Goal: Information Seeking & Learning: Learn about a topic

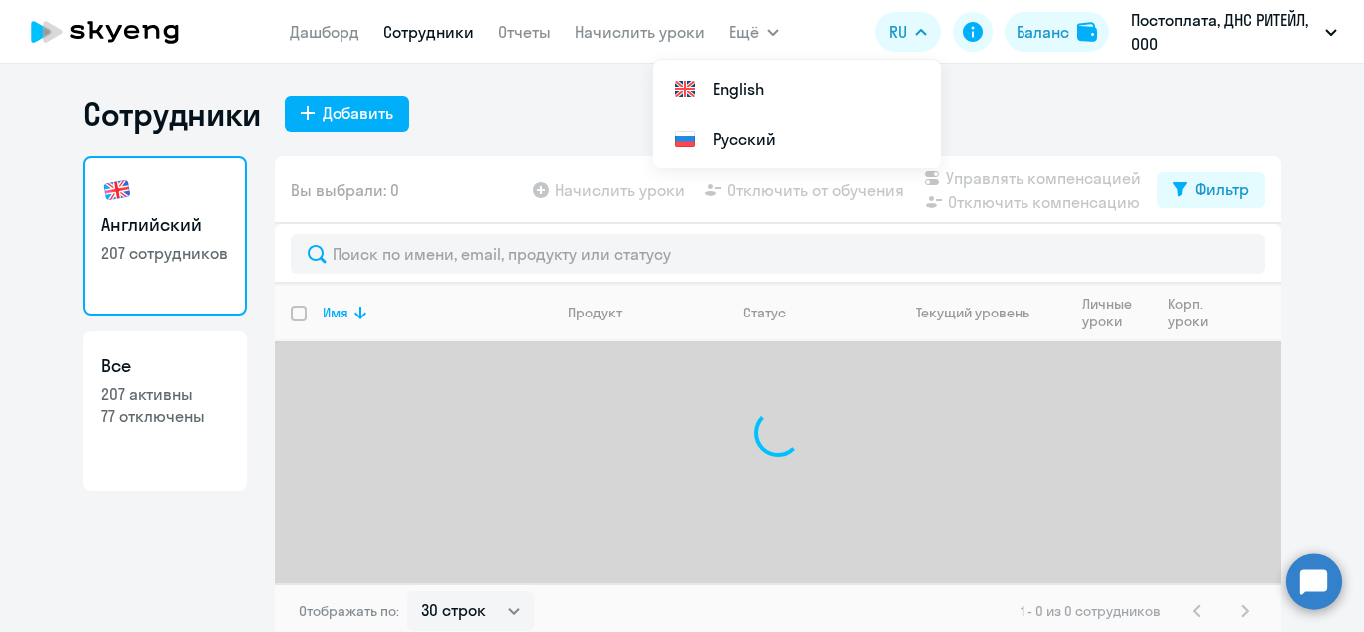
select select "30"
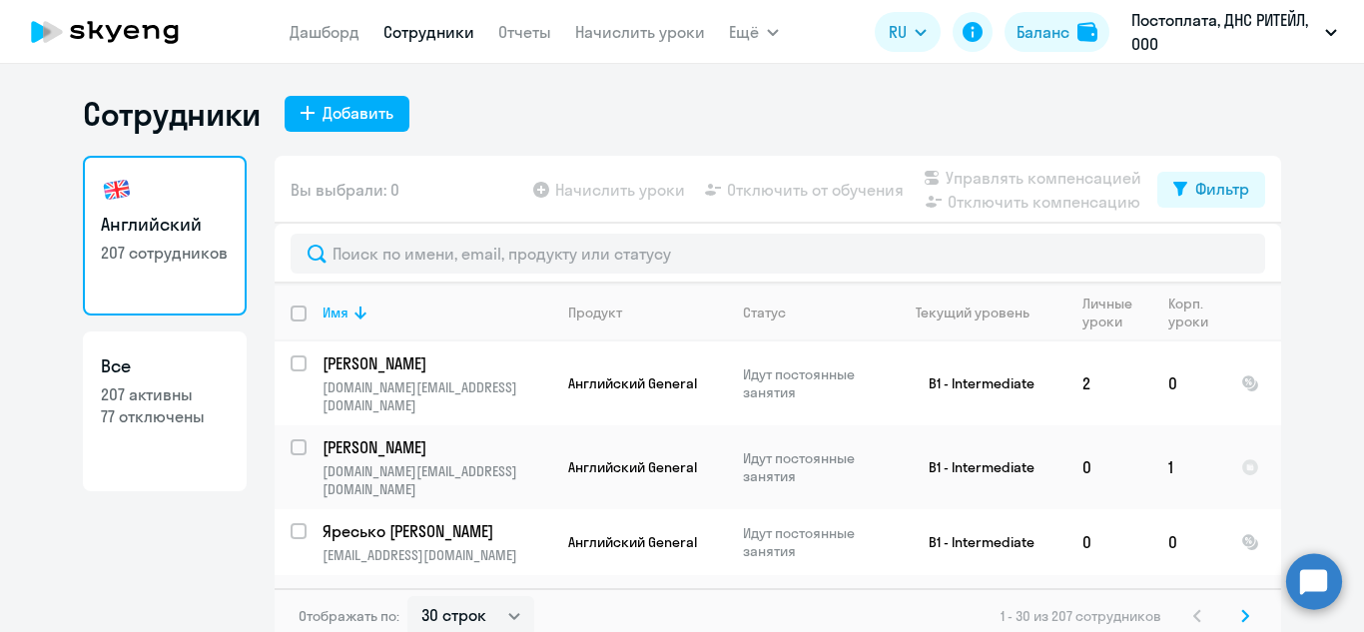
click at [217, 505] on div "Английский 207 сотрудников Все 207 активны 77 отключены" at bounding box center [165, 394] width 164 height 476
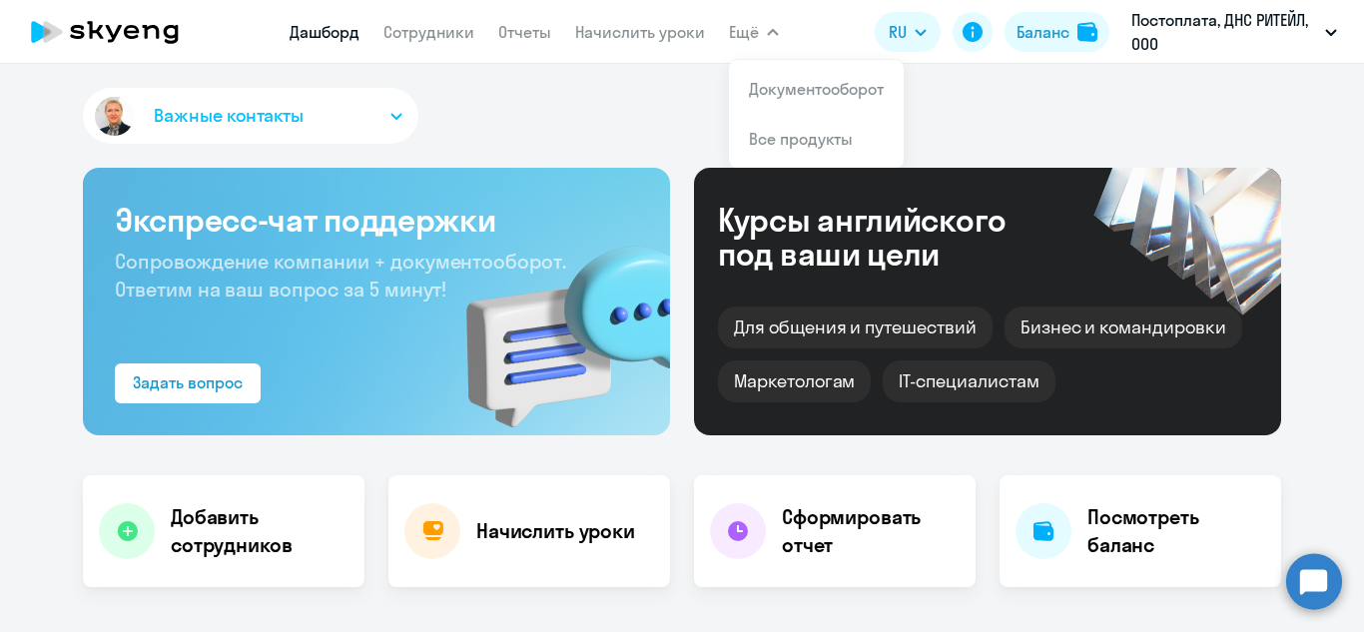
click at [755, 34] on span "Ещё" at bounding box center [744, 32] width 30 height 24
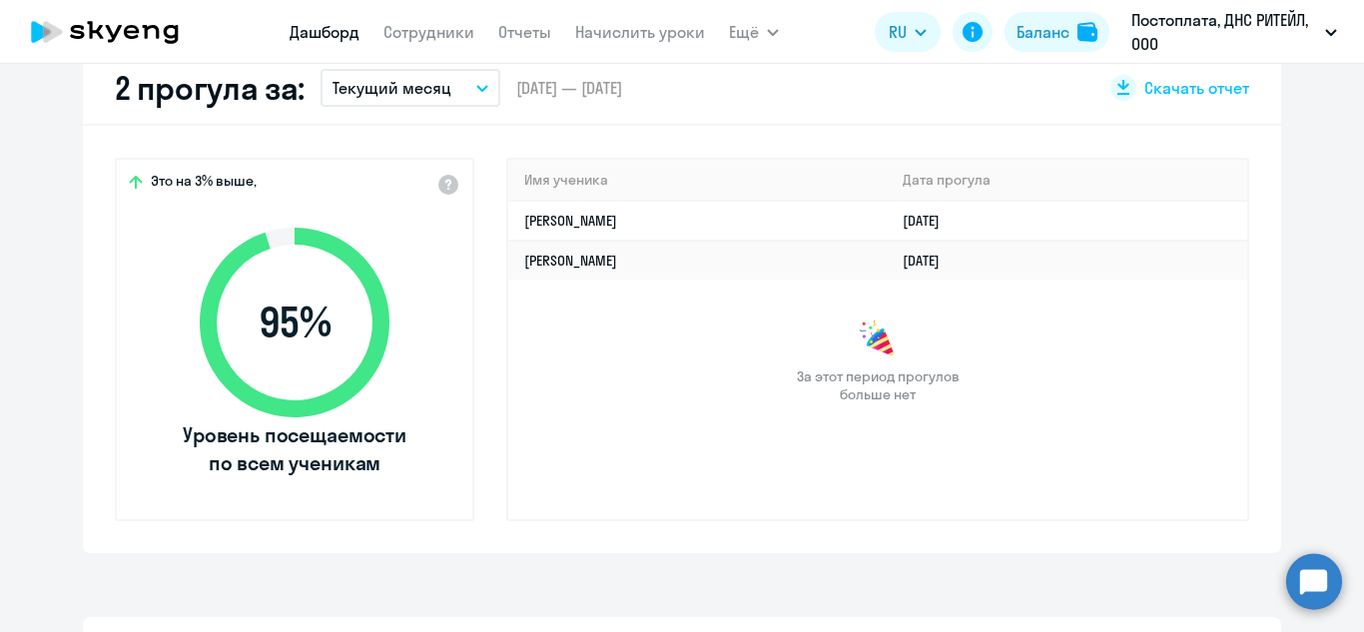
scroll to position [399, 0]
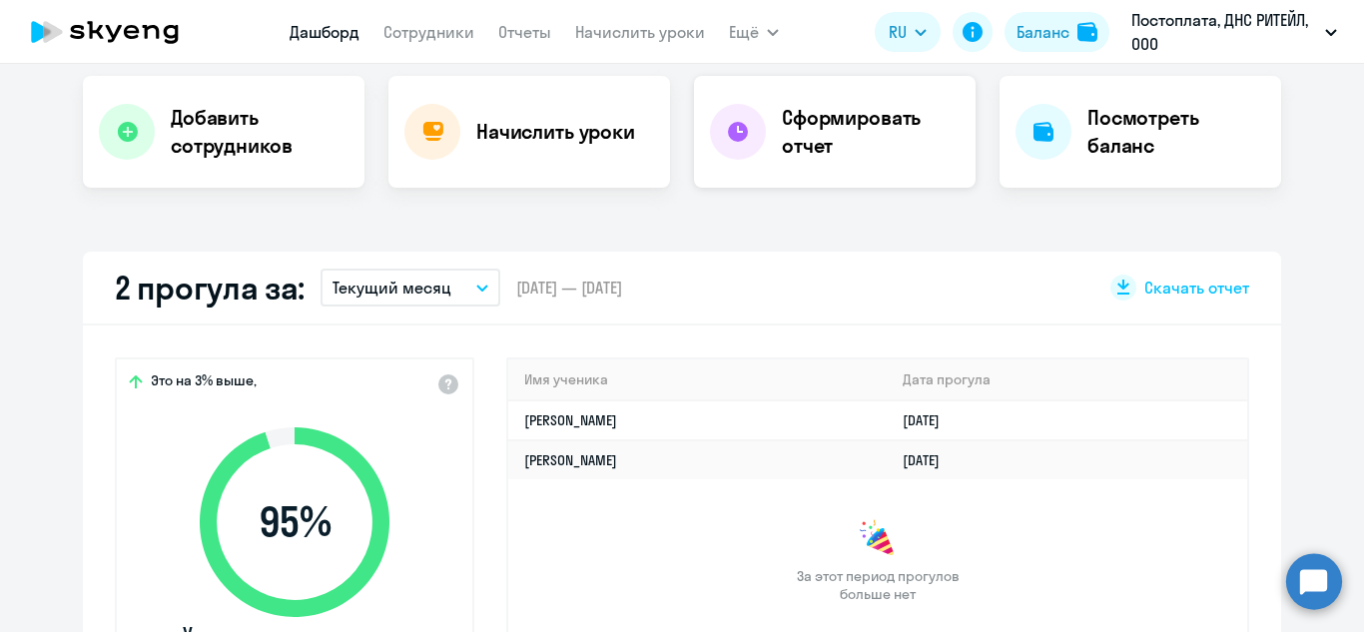
select select "30"
click at [795, 151] on h4 "Сформировать отчет" at bounding box center [871, 132] width 178 height 56
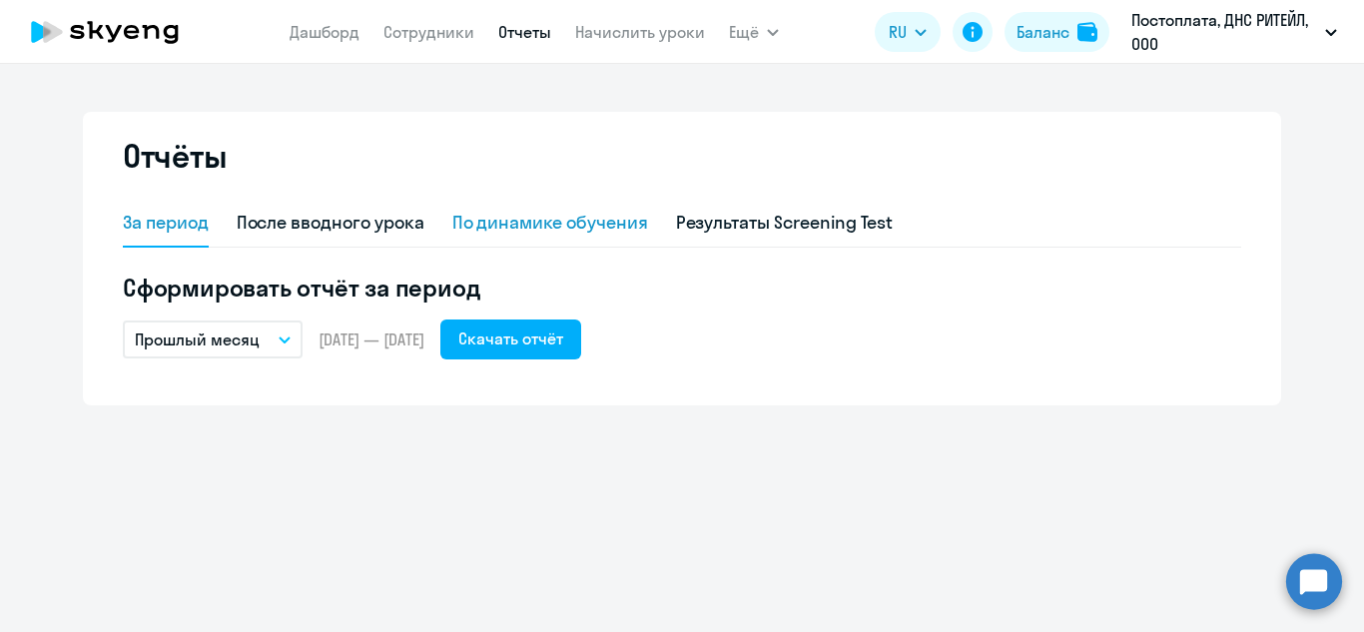
click at [512, 232] on div "По динамике обучения" at bounding box center [550, 223] width 196 height 26
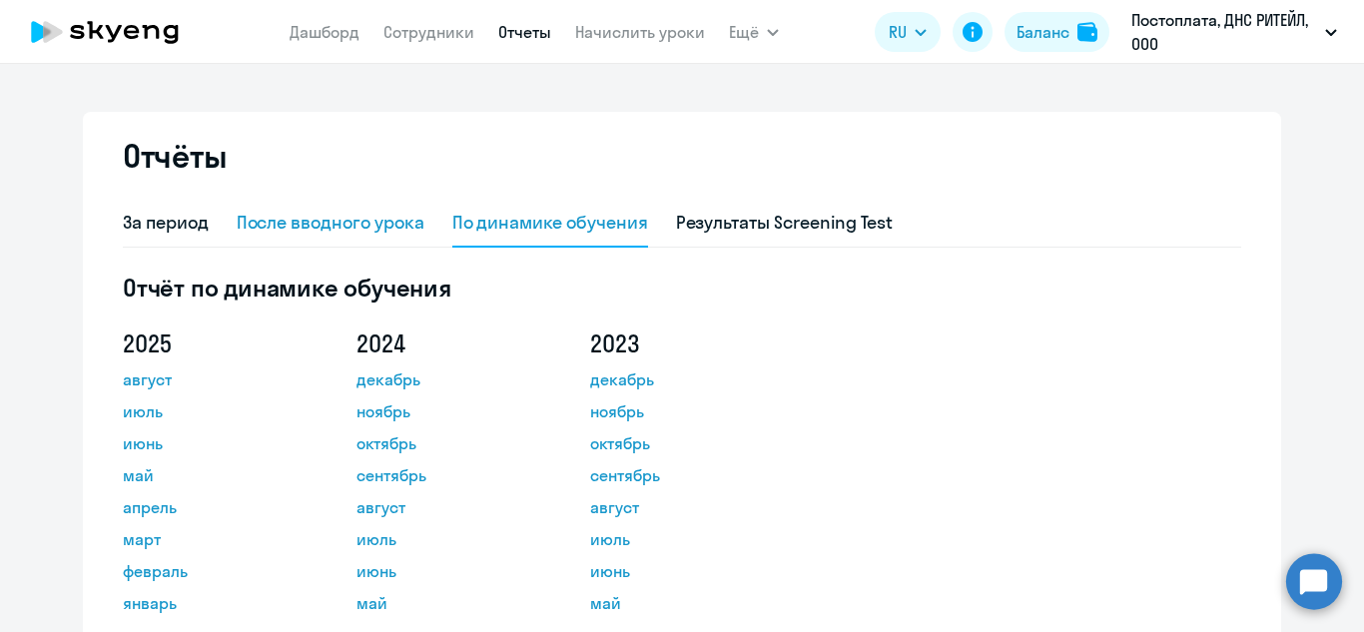
scroll to position [235, 0]
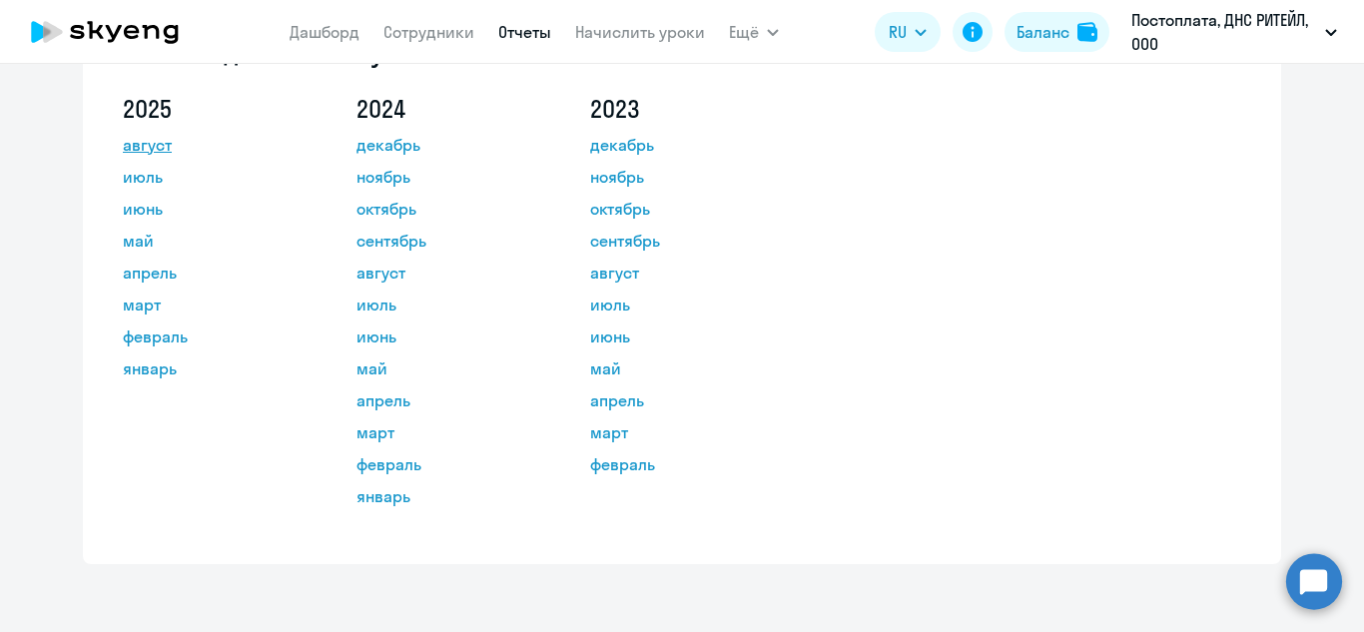
click at [141, 144] on link "август" at bounding box center [213, 145] width 180 height 24
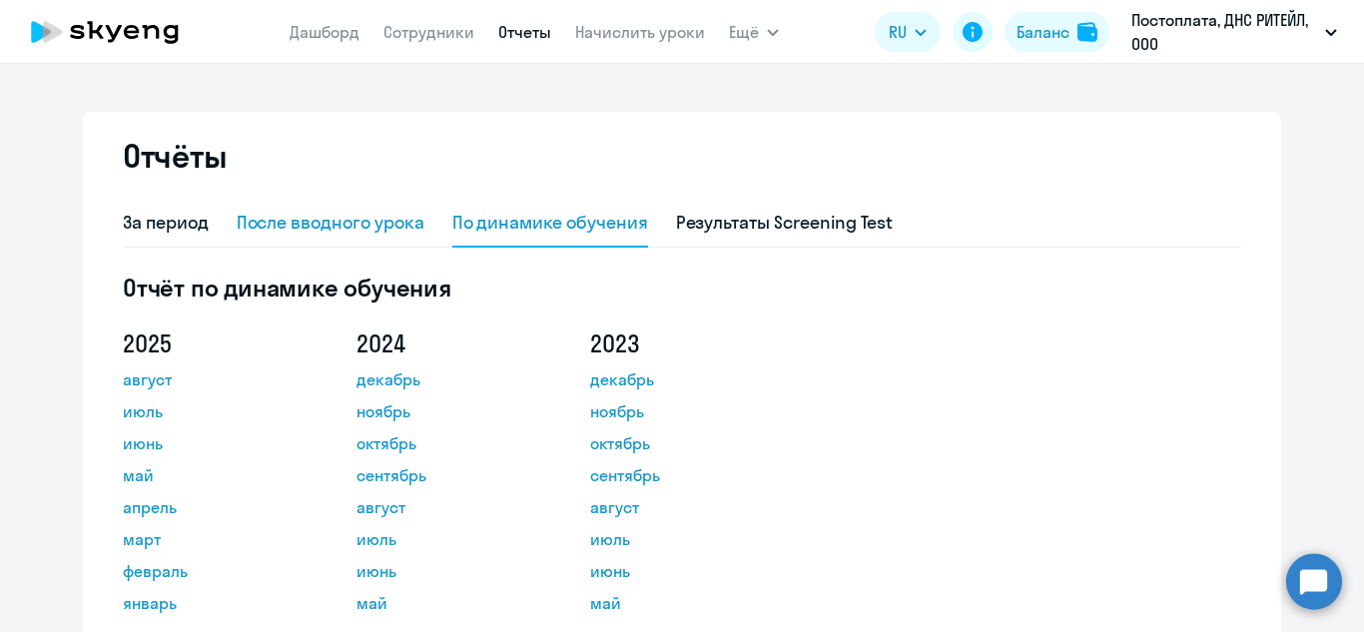
click at [384, 224] on div "После вводного урока" at bounding box center [331, 223] width 188 height 26
select select "10"
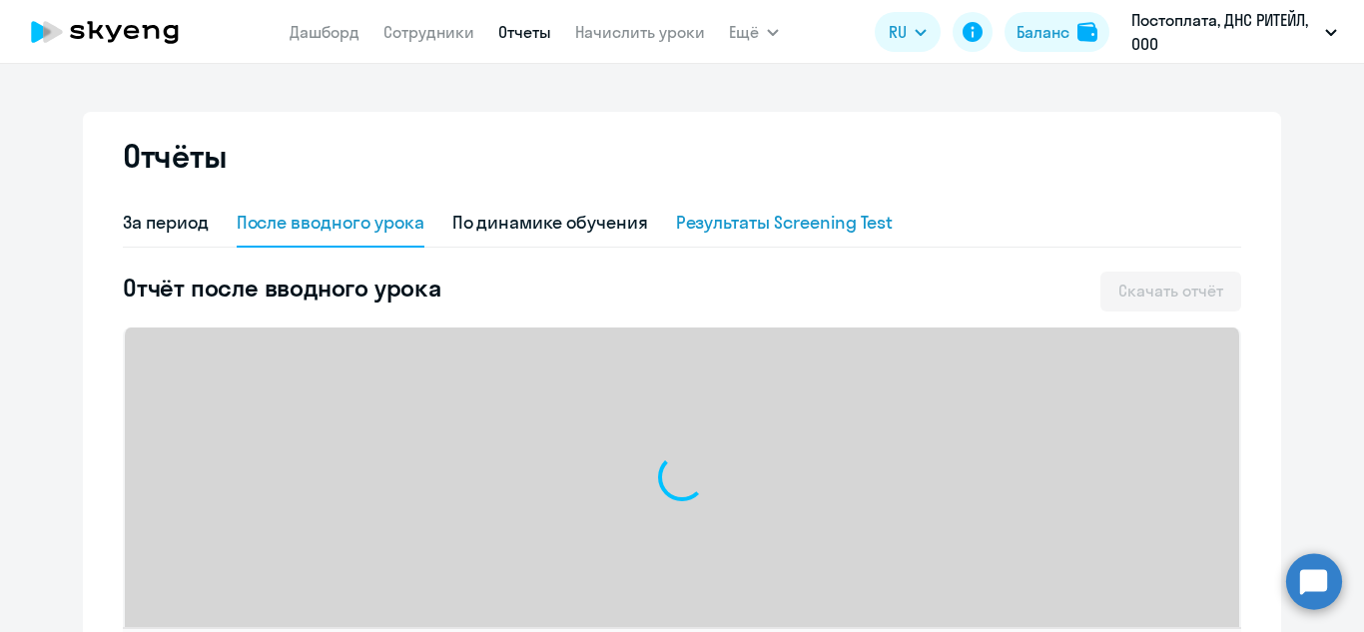
click at [696, 216] on div "Результаты Screening Test" at bounding box center [785, 223] width 218 height 26
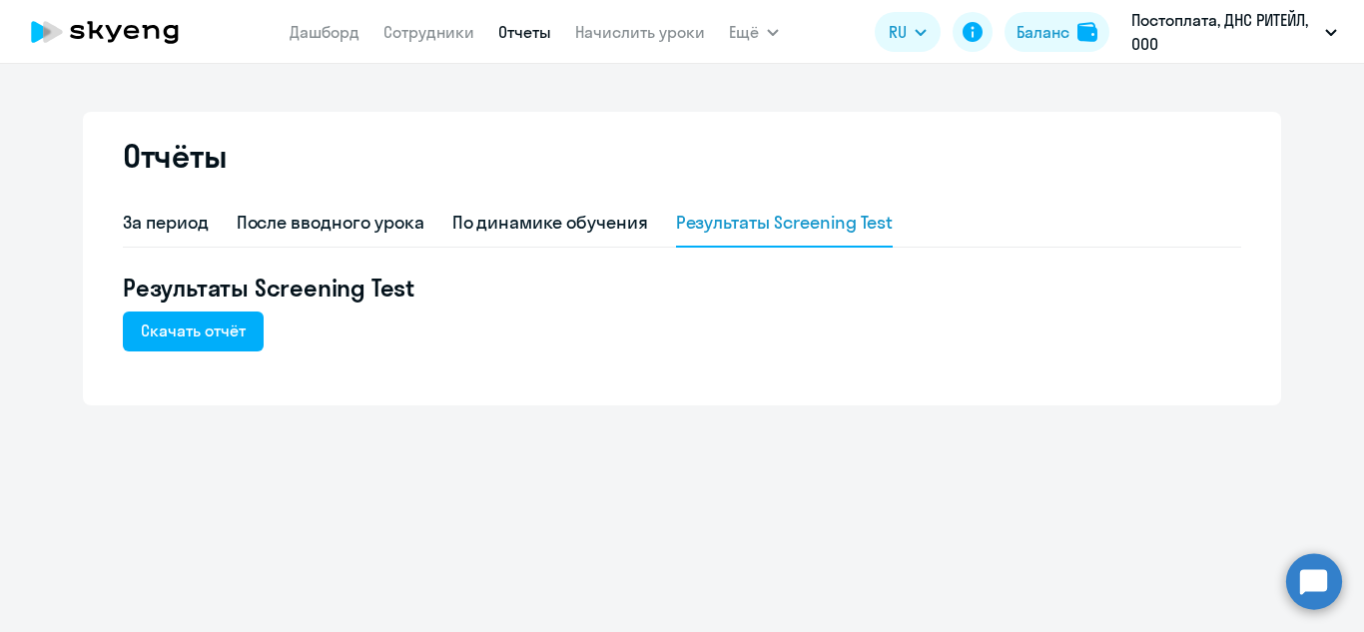
click at [629, 20] on app-menu-item-link "Начислить уроки" at bounding box center [640, 32] width 130 height 25
click at [624, 28] on link "Начислить уроки" at bounding box center [640, 32] width 130 height 20
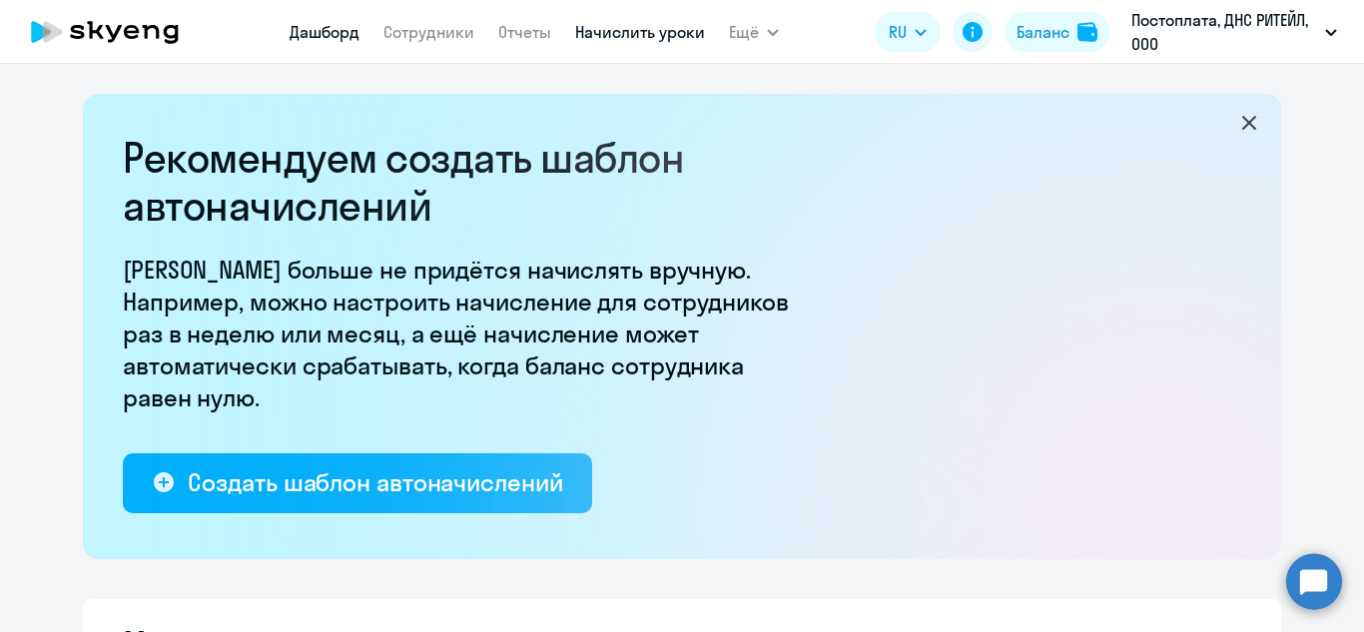
click at [326, 35] on link "Дашборд" at bounding box center [325, 32] width 70 height 20
